Goal: Submit feedback/report problem: Submit feedback/report problem

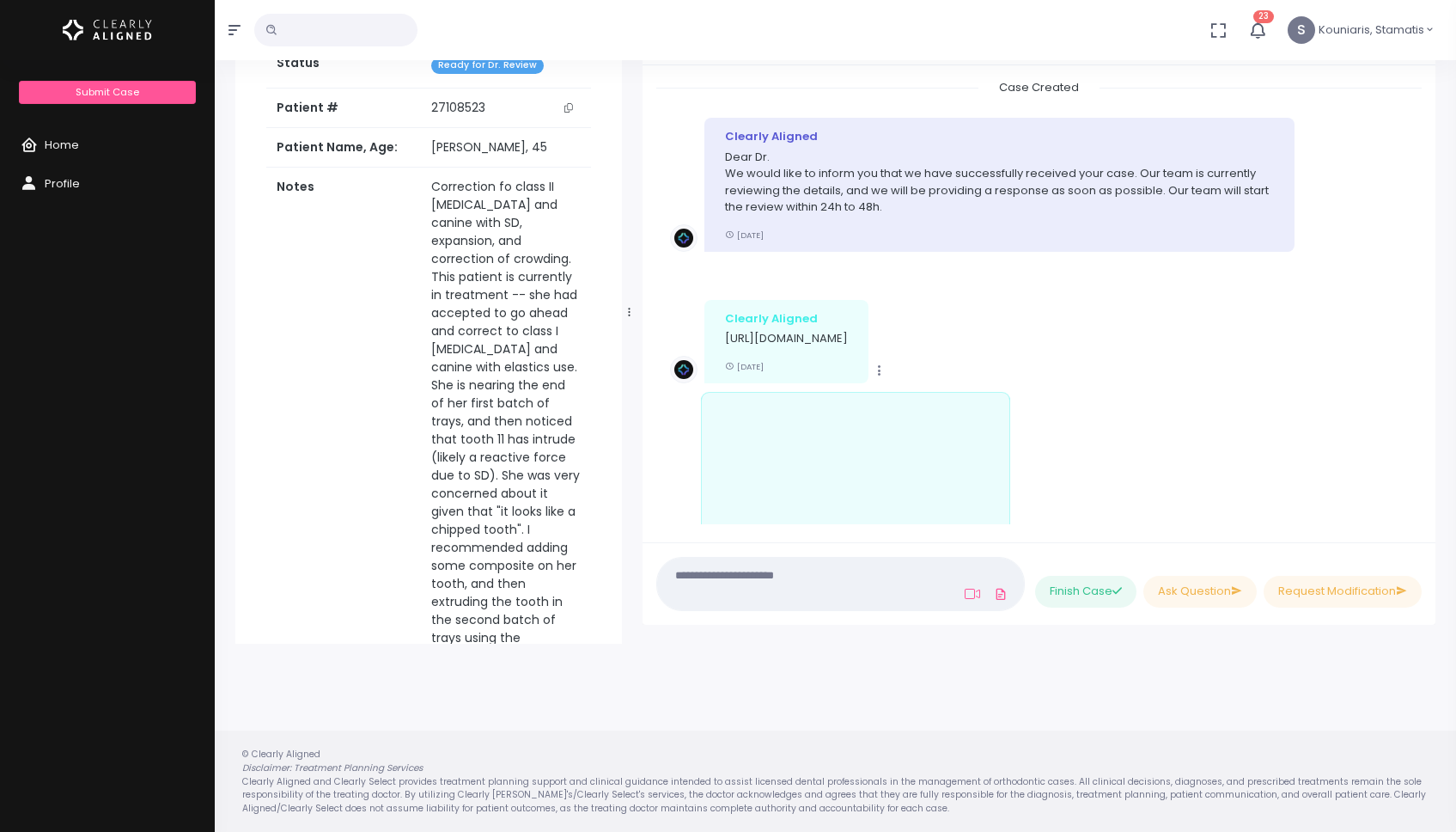
scroll to position [2622, 0]
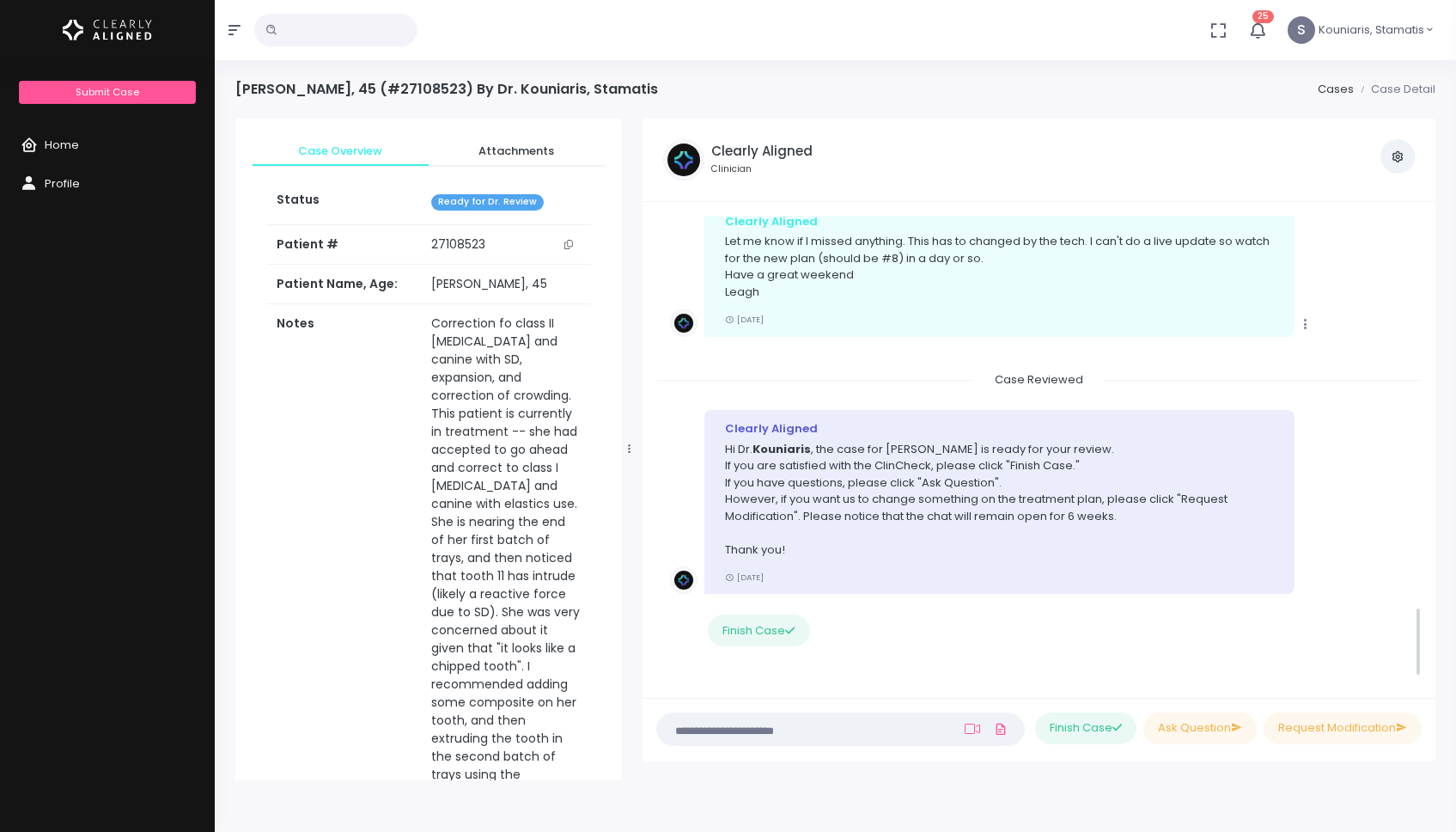
scroll to position [2604, 0]
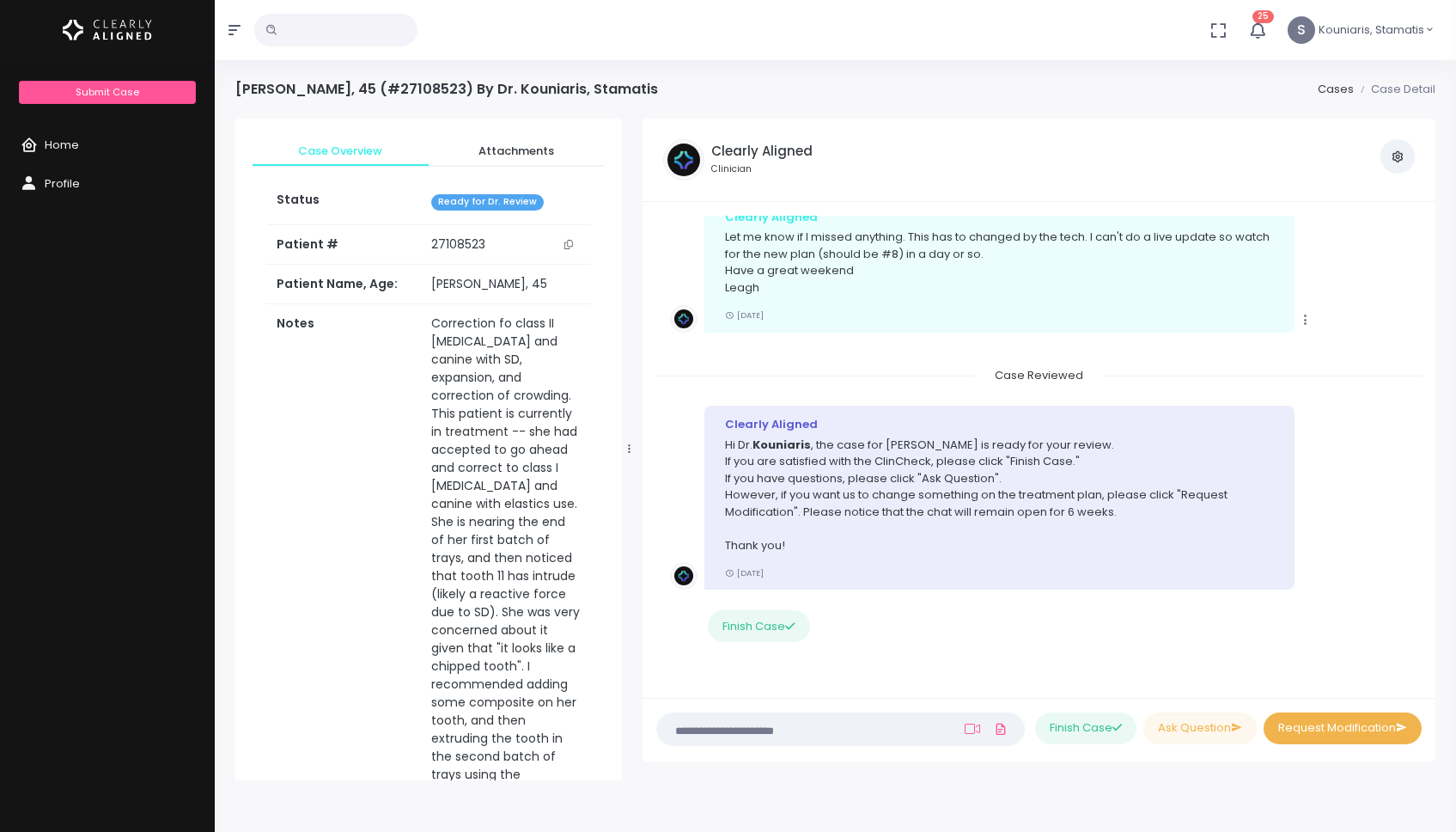
click at [1321, 729] on button "Request Modification" at bounding box center [1342, 727] width 158 height 32
click at [718, 727] on li "Please type in your modification requests here" at bounding box center [836, 729] width 236 height 14
click at [687, 728] on textarea at bounding box center [806, 728] width 279 height 19
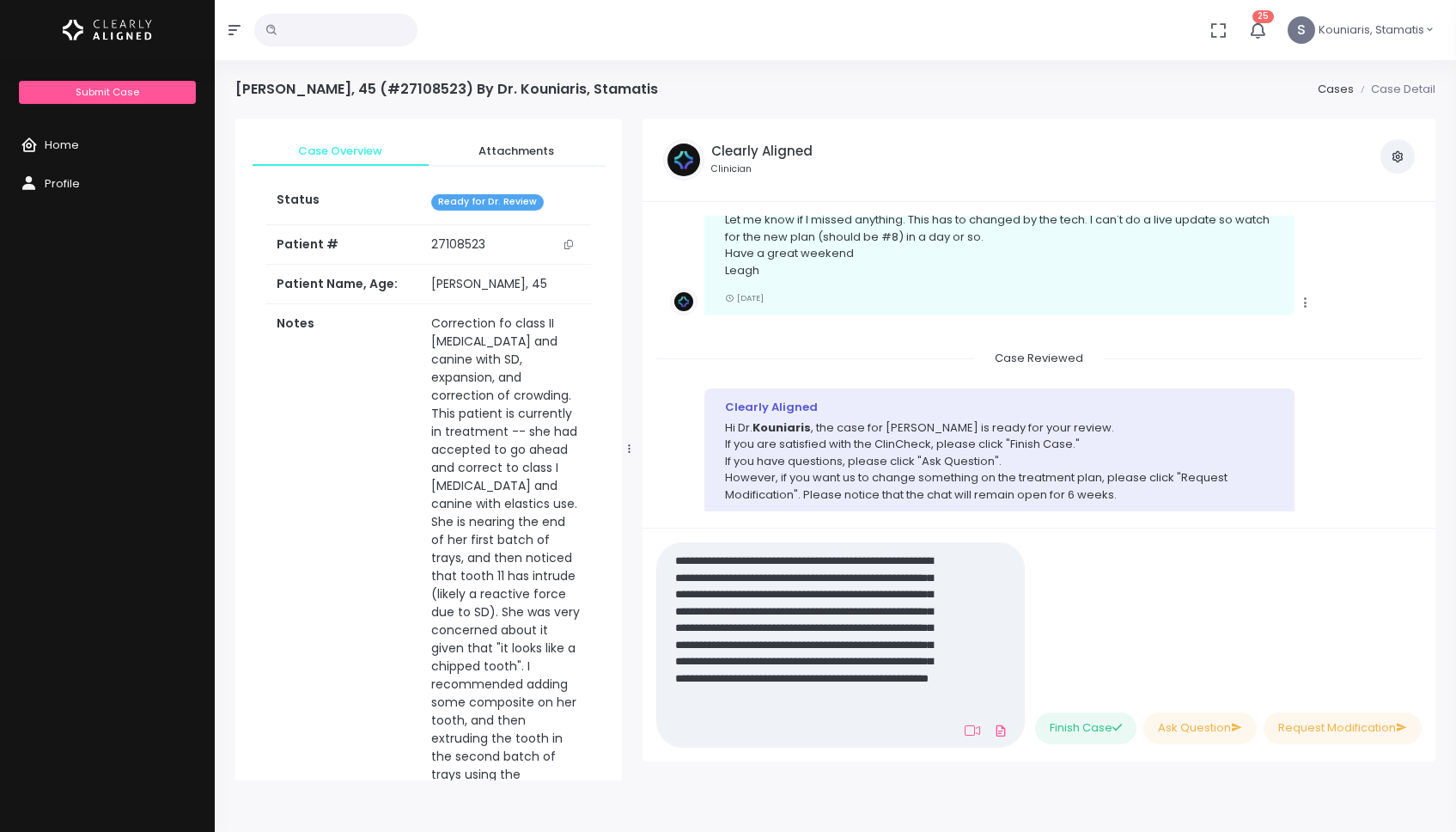
scroll to position [0, 0]
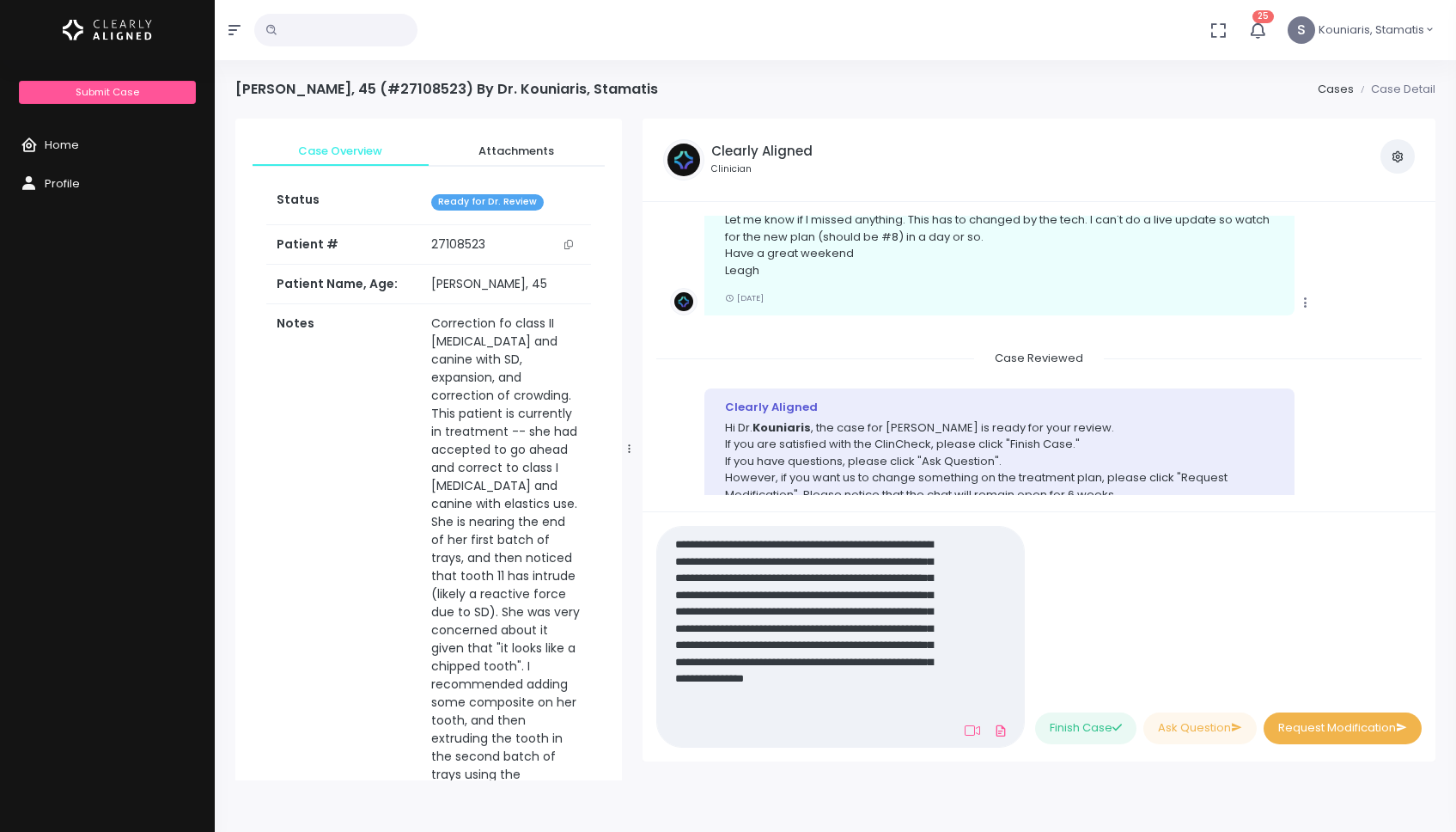
type textarea "**********"
click at [1349, 730] on button "Request Modification" at bounding box center [1342, 727] width 158 height 32
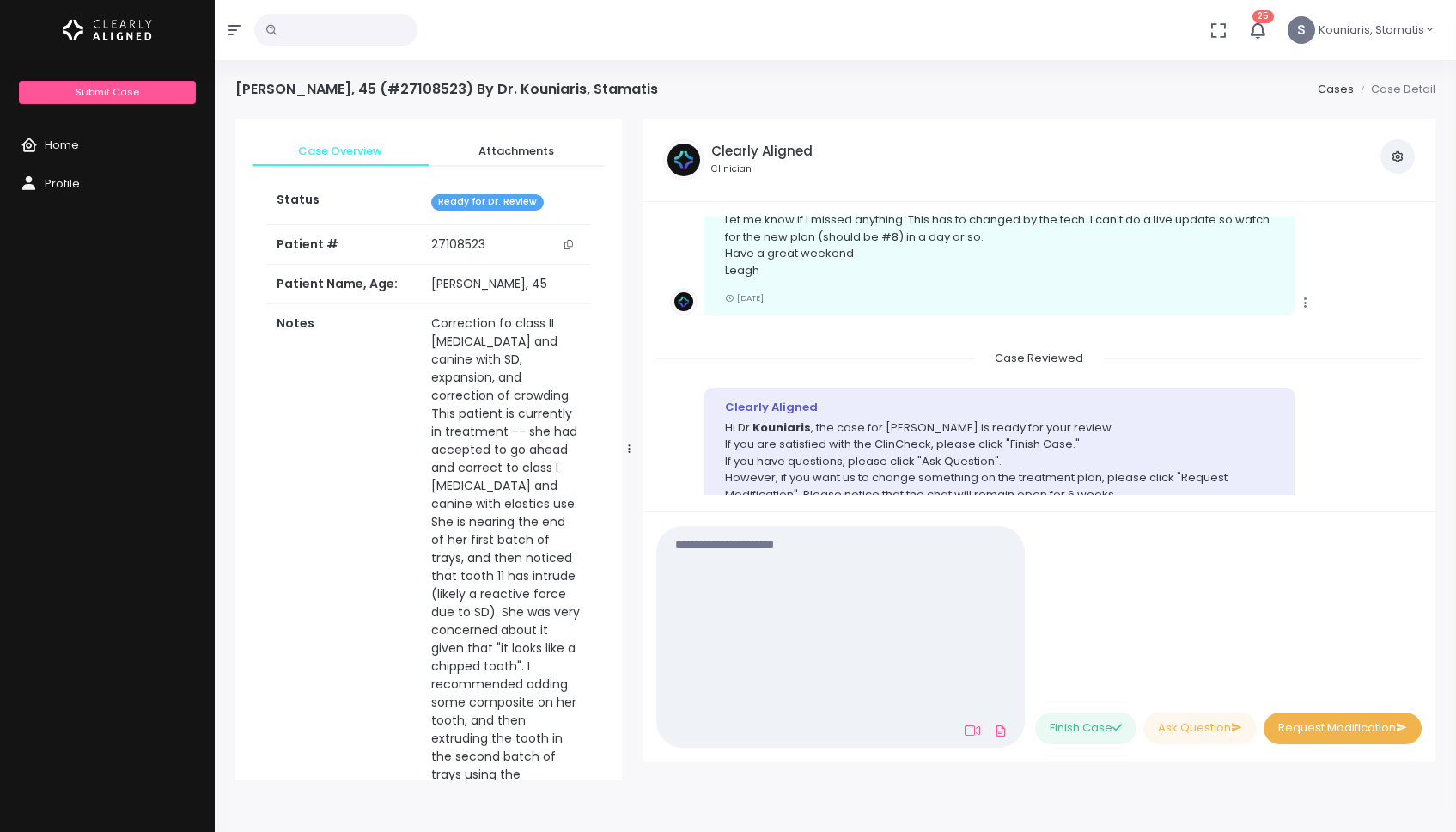
scroll to position [2783, 0]
